Goal: Information Seeking & Learning: Check status

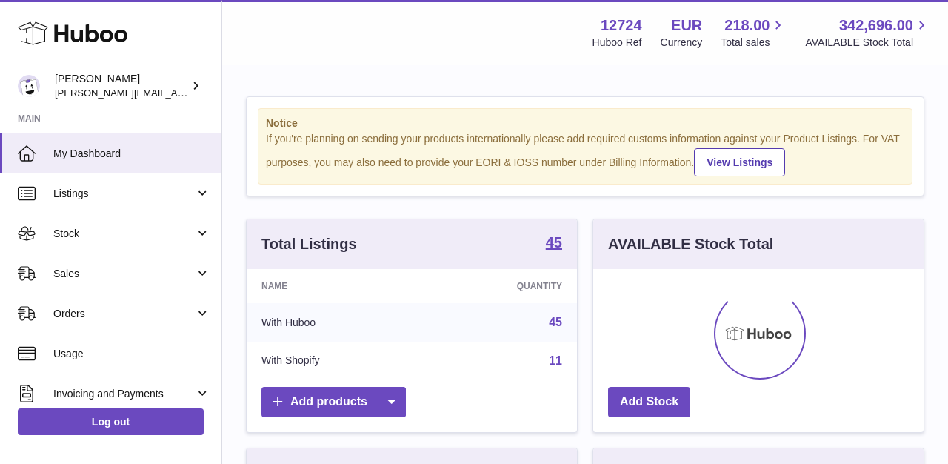
scroll to position [231, 330]
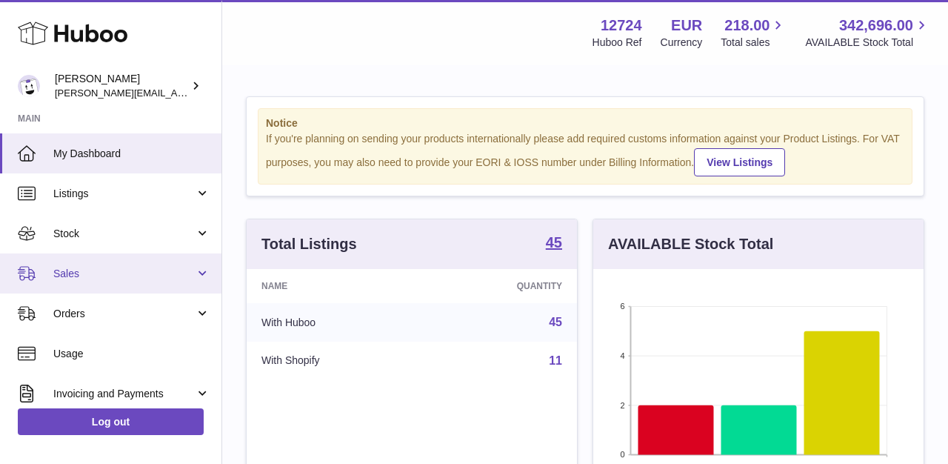
click at [60, 271] on span "Sales" at bounding box center [123, 274] width 141 height 14
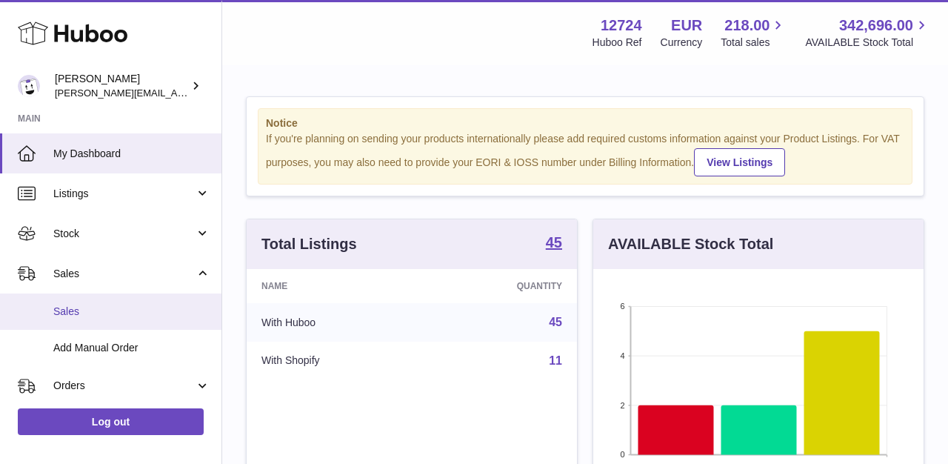
click at [67, 304] on span "Sales" at bounding box center [131, 311] width 157 height 14
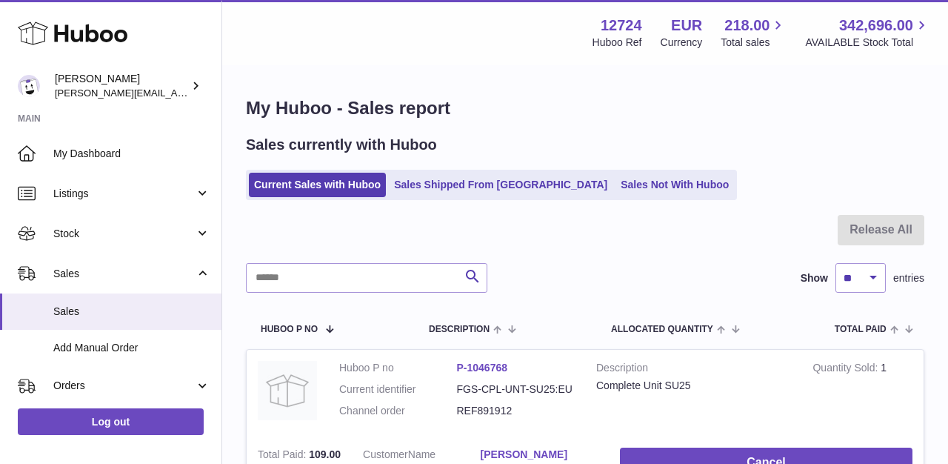
scroll to position [51, 0]
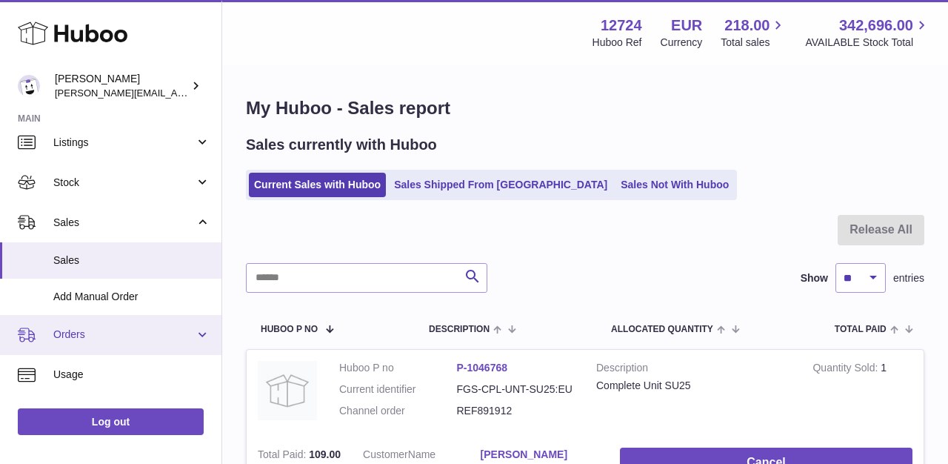
click at [156, 328] on span "Orders" at bounding box center [123, 334] width 141 height 14
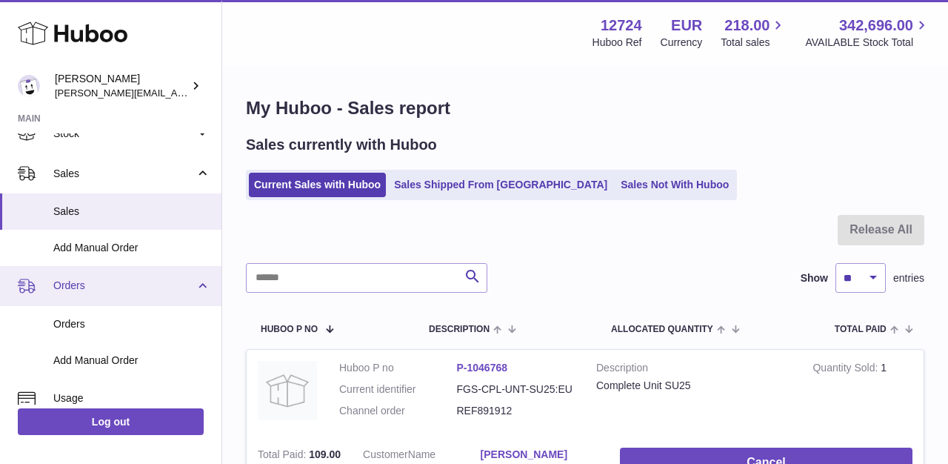
scroll to position [107, 0]
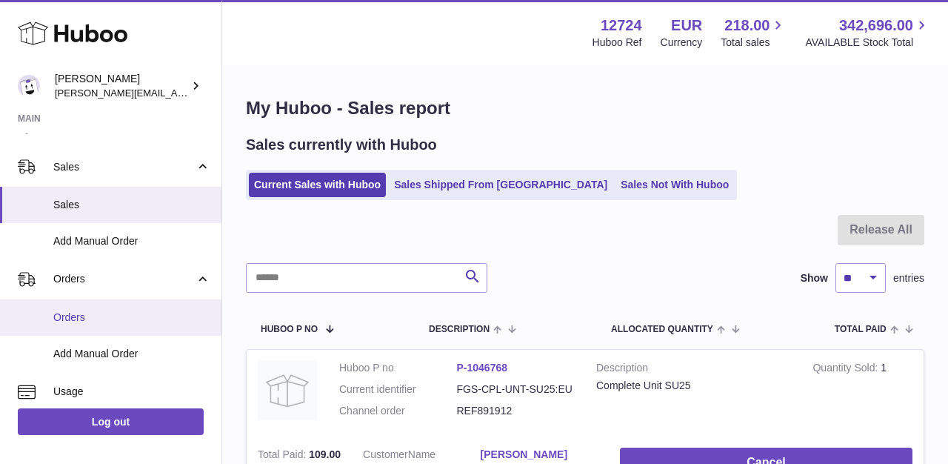
click at [133, 321] on span "Orders" at bounding box center [131, 317] width 157 height 14
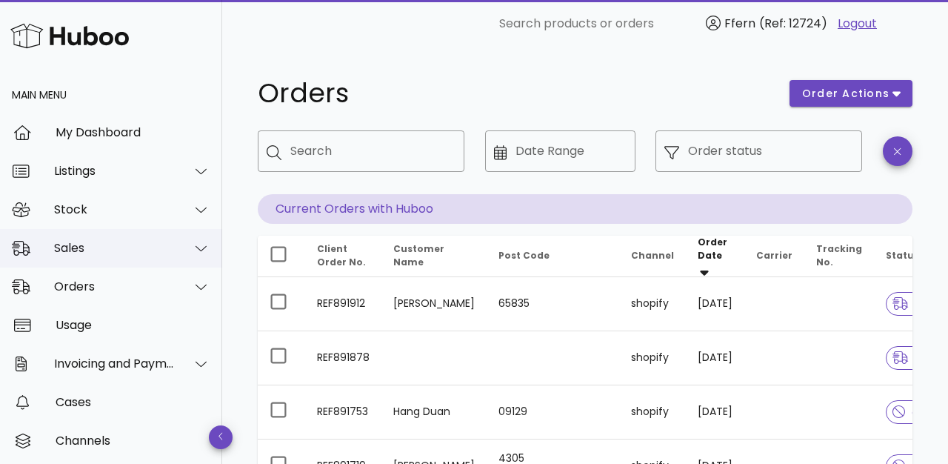
click at [102, 246] on div "Sales" at bounding box center [114, 248] width 121 height 14
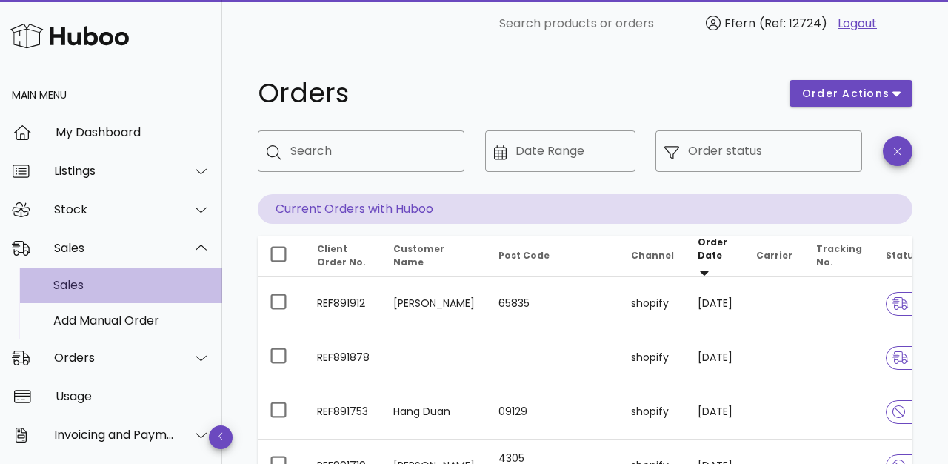
click at [88, 292] on div "Sales" at bounding box center [131, 285] width 157 height 32
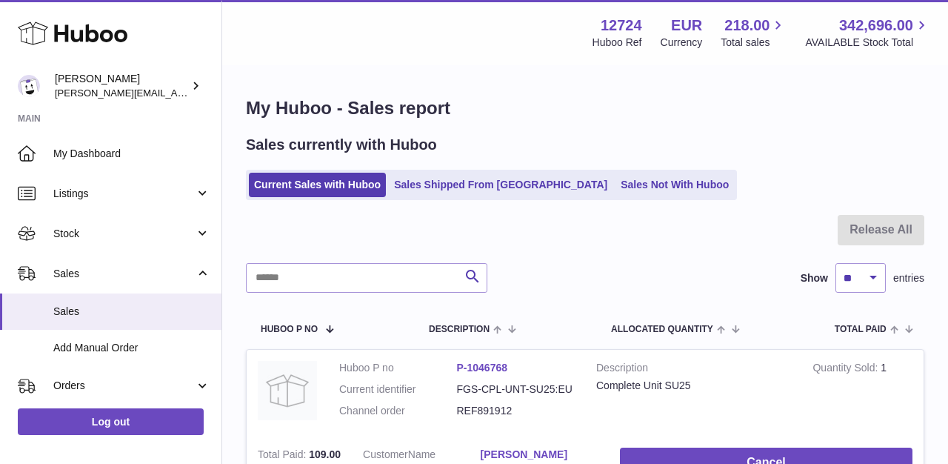
click at [595, 171] on ul "Current Sales with Huboo Sales Shipped From [GEOGRAPHIC_DATA] Sales Not With Hu…" at bounding box center [491, 185] width 491 height 30
click at [615, 183] on link "Sales Not With Huboo" at bounding box center [674, 185] width 118 height 24
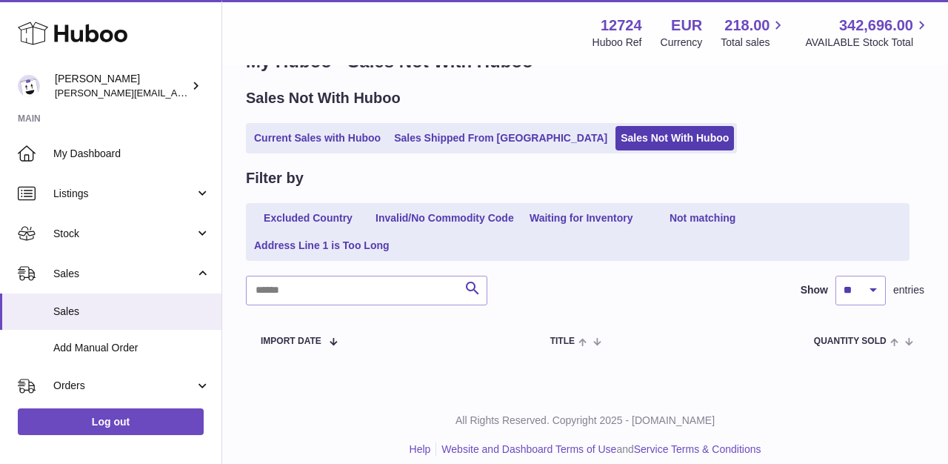
scroll to position [61, 0]
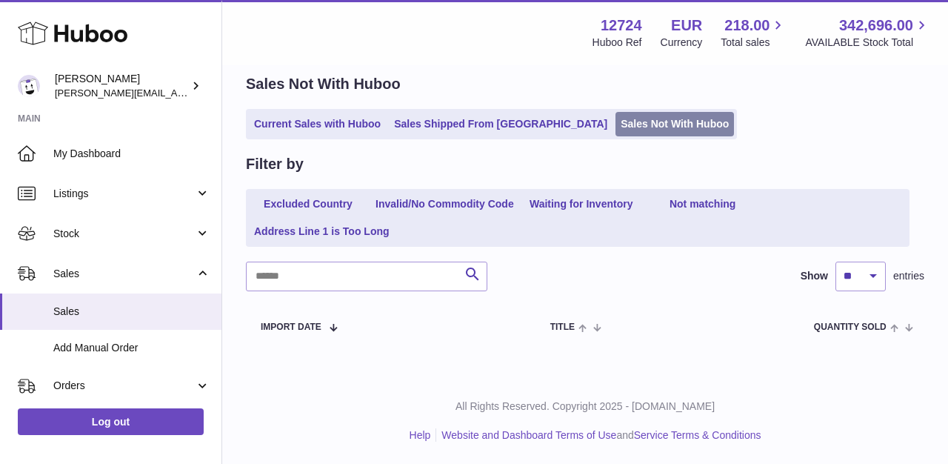
click at [615, 127] on link "Sales Not With Huboo" at bounding box center [674, 124] width 118 height 24
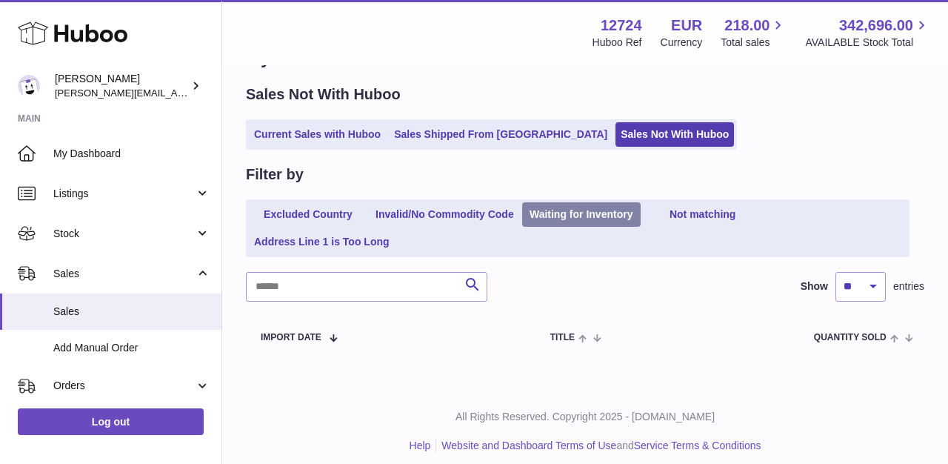
scroll to position [61, 0]
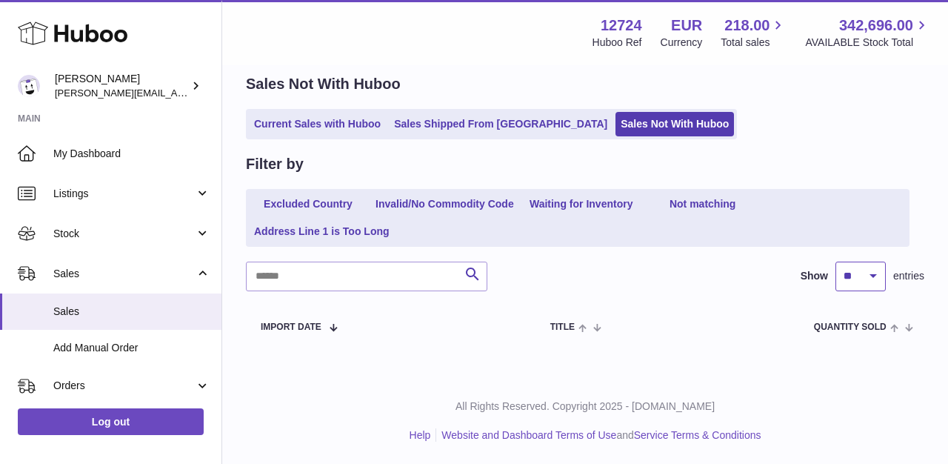
click at [876, 276] on select "** ** ** ***" at bounding box center [860, 276] width 50 height 30
click at [314, 193] on link "Excluded Country" at bounding box center [308, 204] width 118 height 24
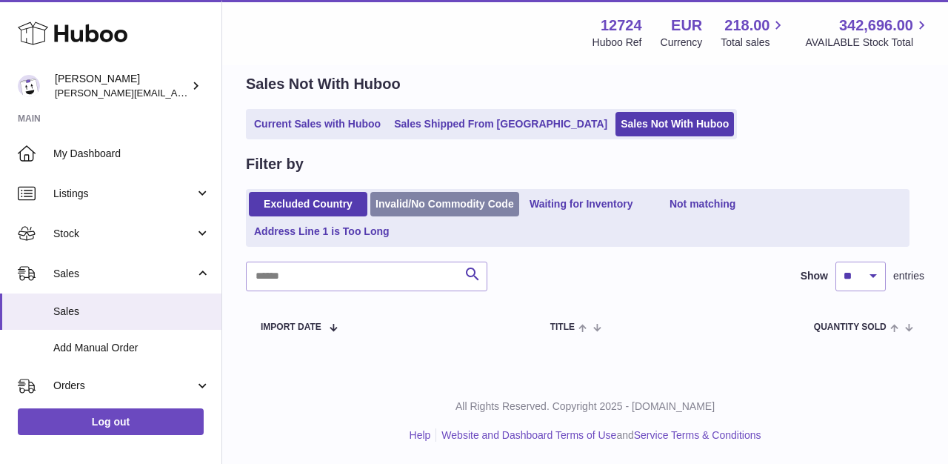
click at [406, 202] on link "Invalid/No Commodity Code" at bounding box center [444, 204] width 149 height 24
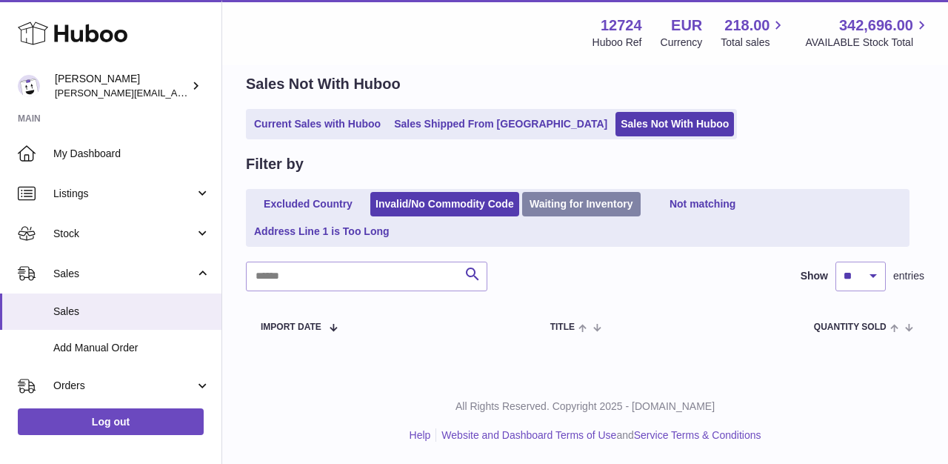
click at [547, 213] on link "Waiting for Inventory" at bounding box center [581, 204] width 118 height 24
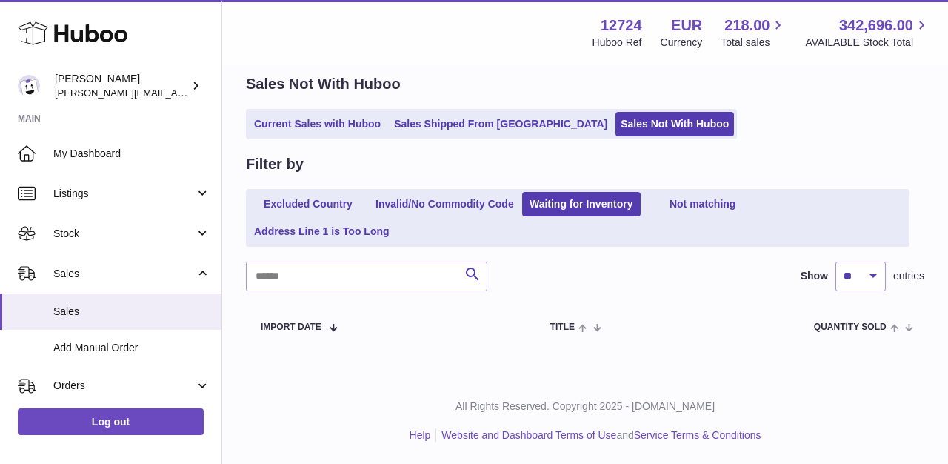
click at [688, 211] on link "Not matching" at bounding box center [702, 204] width 118 height 24
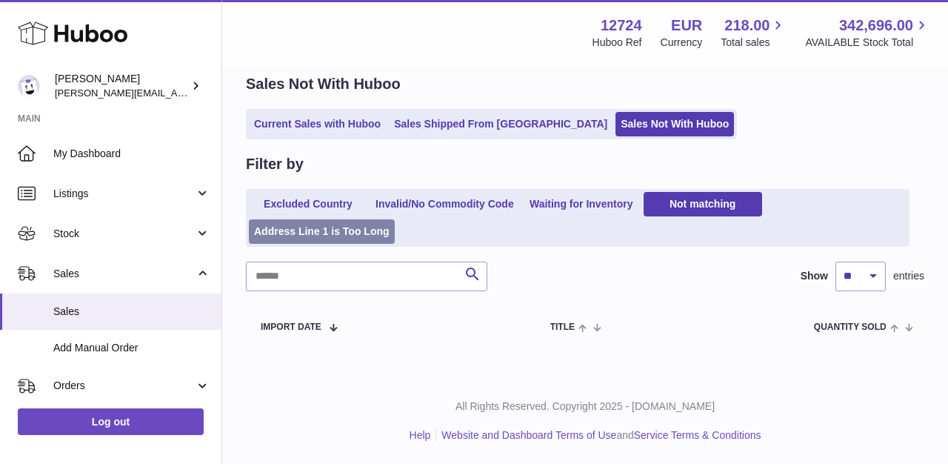
click at [283, 233] on link "Address Line 1 is Too Long" at bounding box center [322, 231] width 146 height 24
